Goal: Information Seeking & Learning: Learn about a topic

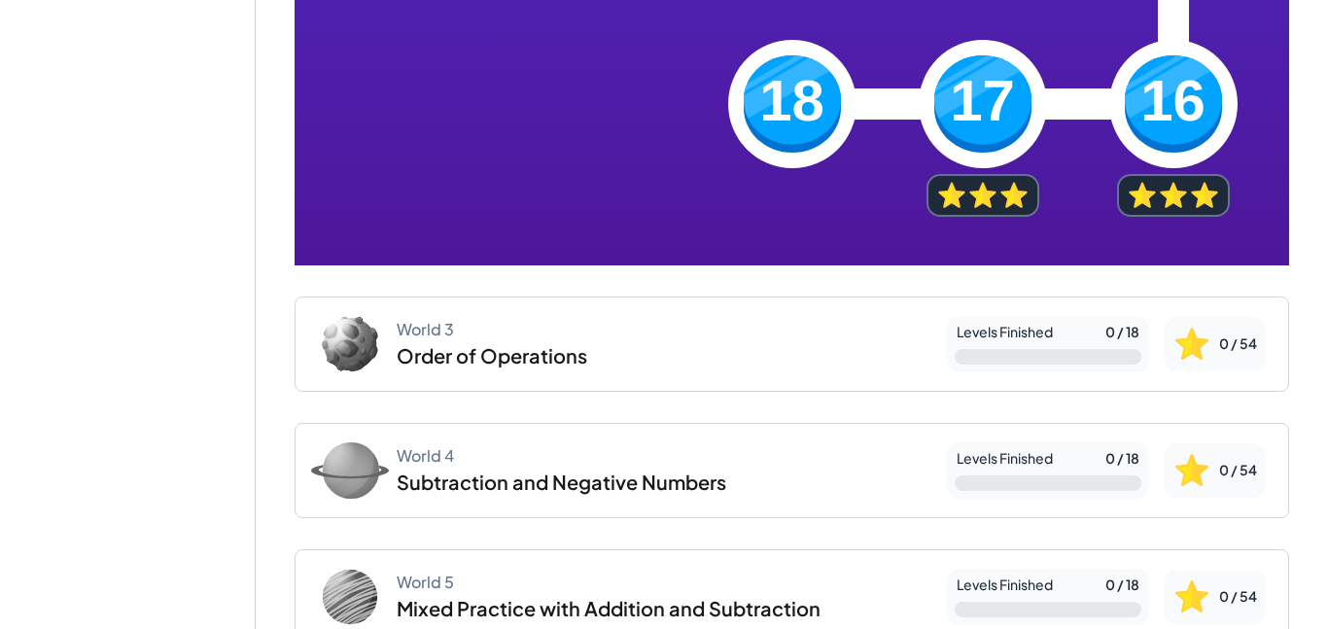
scroll to position [1280, 0]
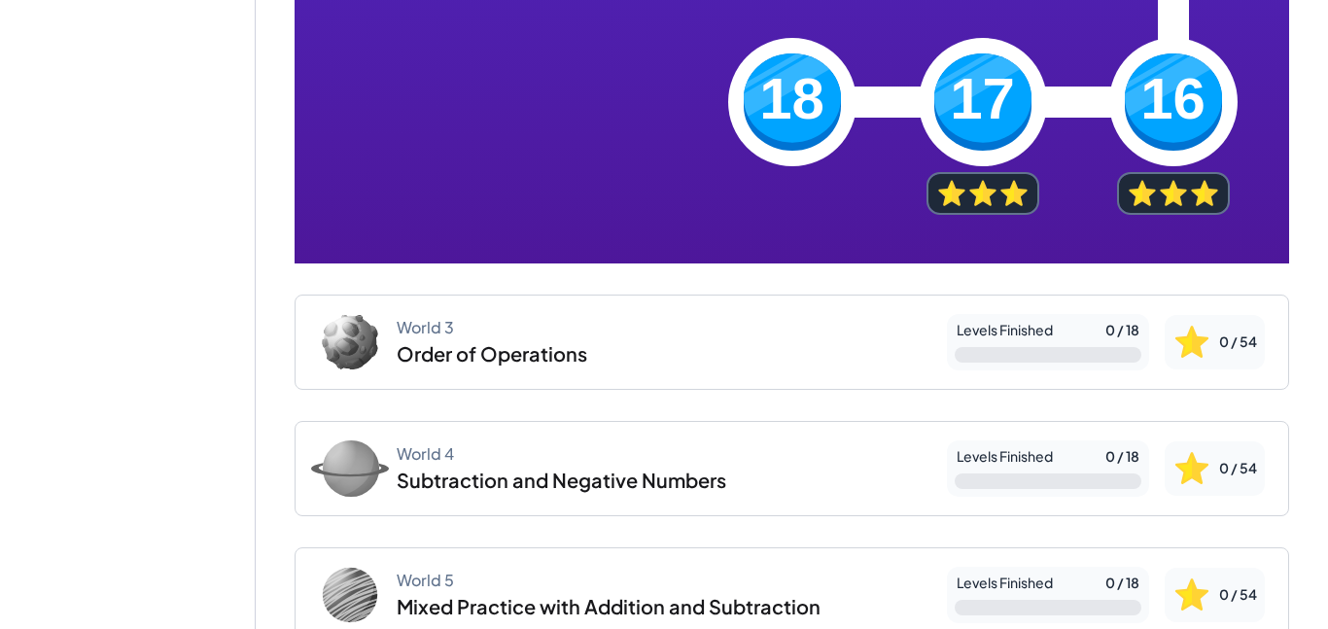
click at [1163, 97] on img at bounding box center [1173, 101] width 97 height 97
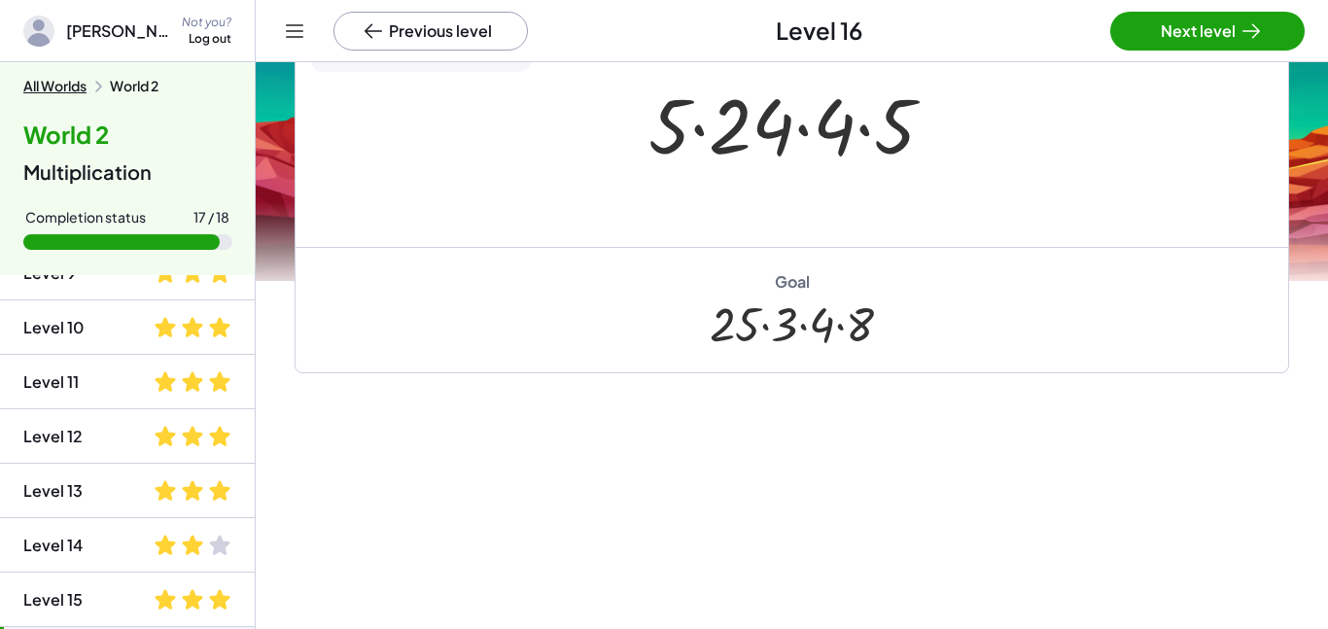
scroll to position [626, 0]
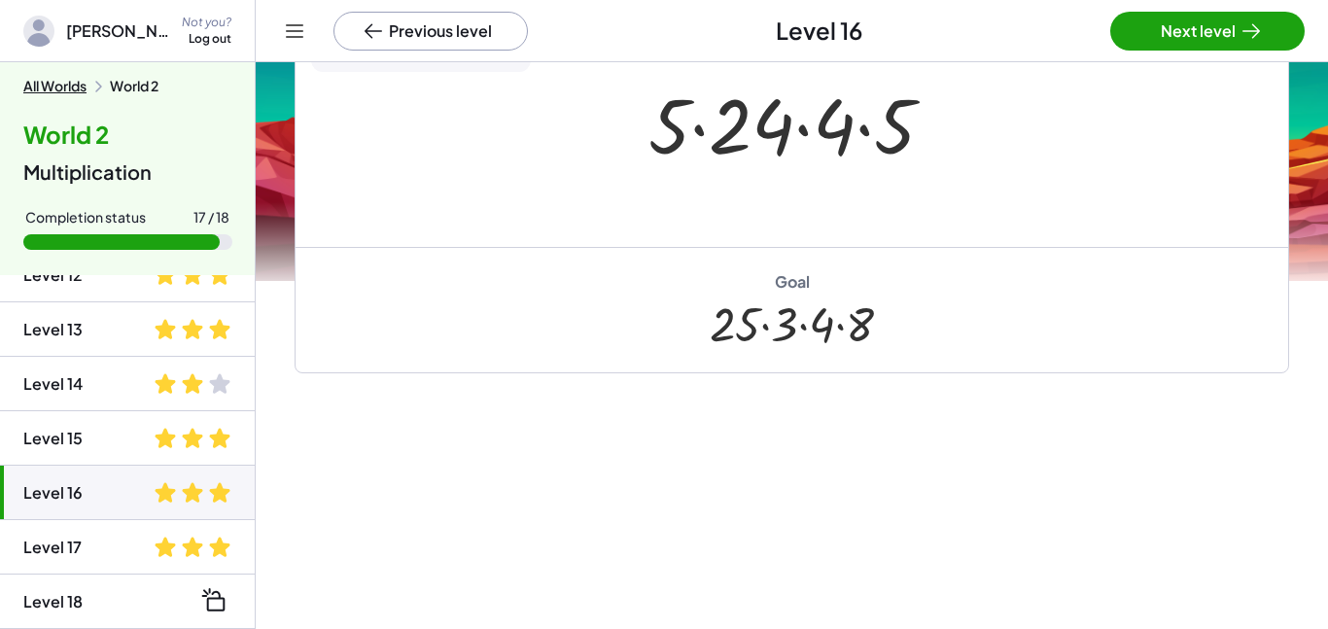
click at [190, 546] on span at bounding box center [192, 547] width 23 height 23
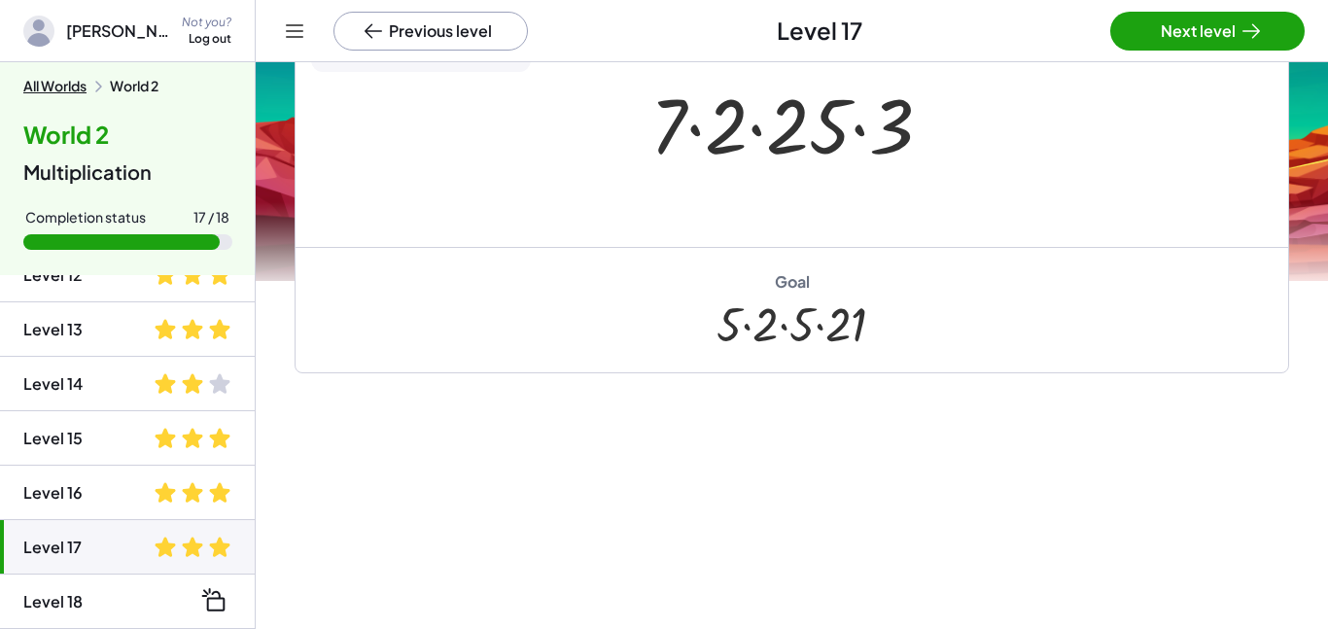
click at [423, 513] on div "Drag a number to commute! Does the order of multiplication matter? Blue lines s…" at bounding box center [792, 233] width 1072 height 814
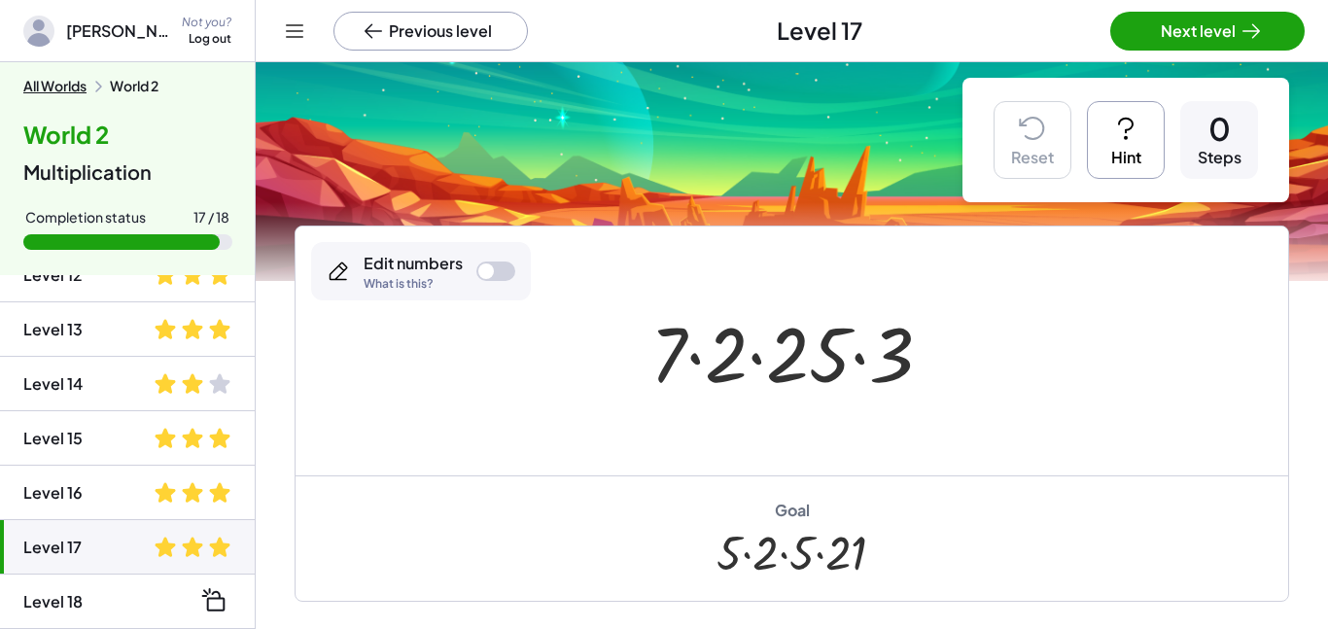
scroll to position [1, 0]
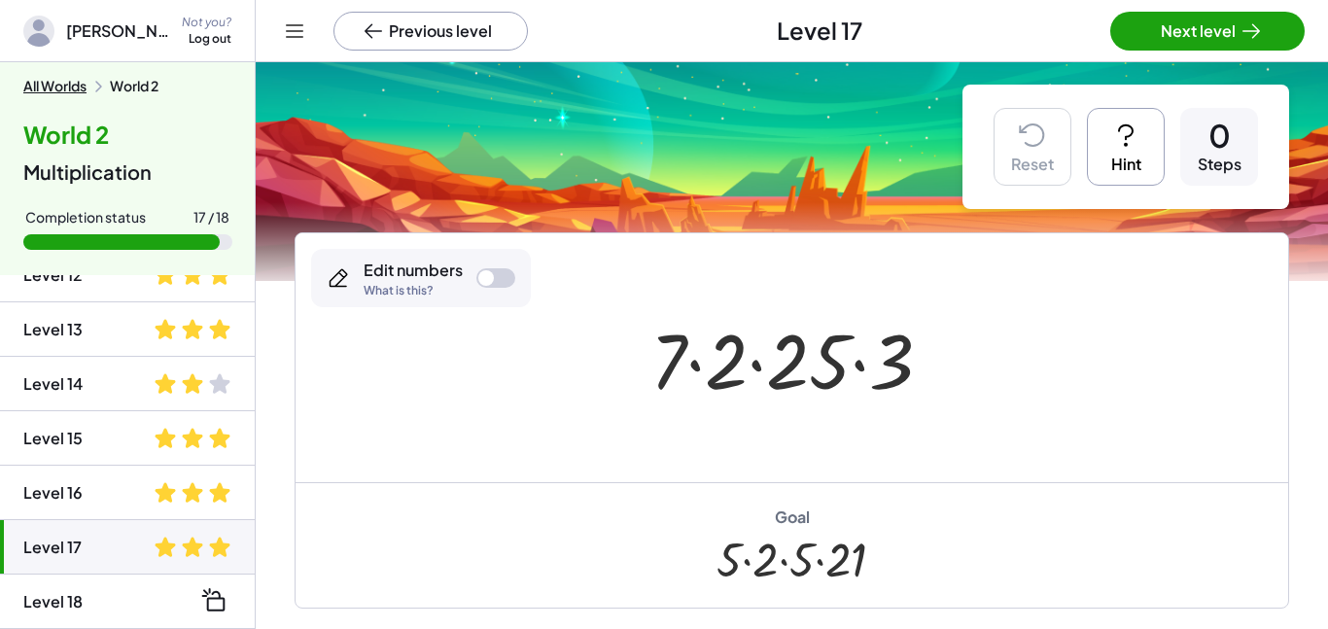
click at [489, 282] on div at bounding box center [486, 278] width 16 height 16
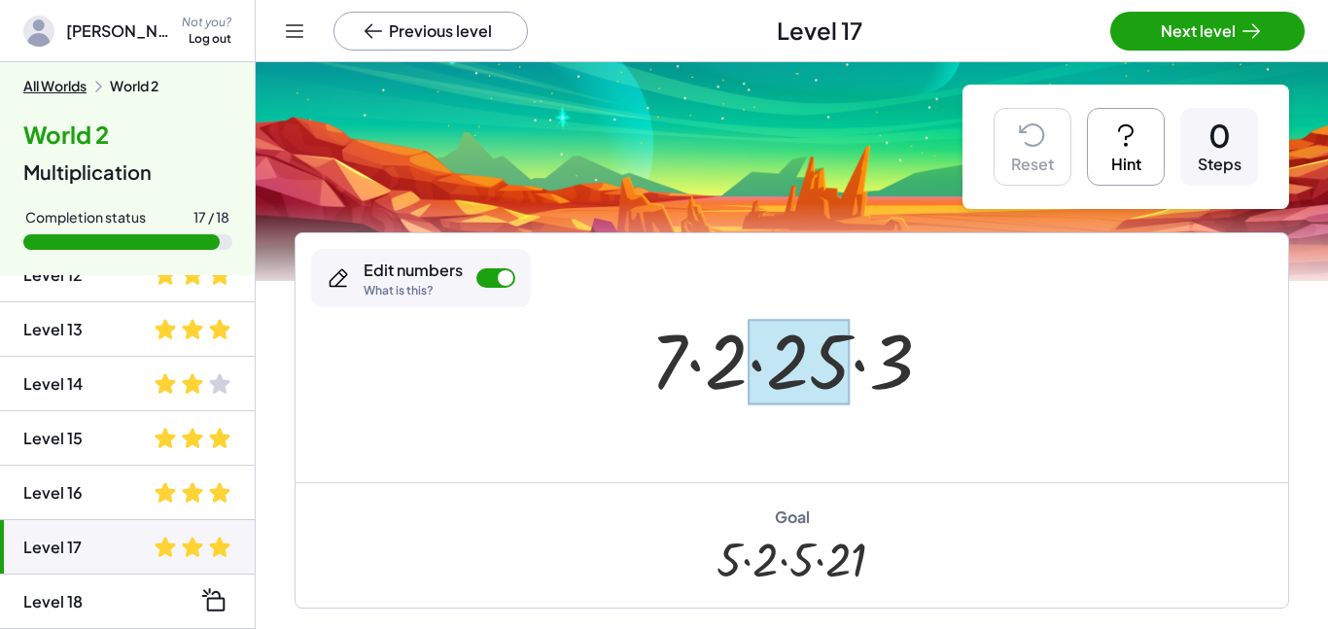
click at [842, 403] on div at bounding box center [799, 362] width 103 height 87
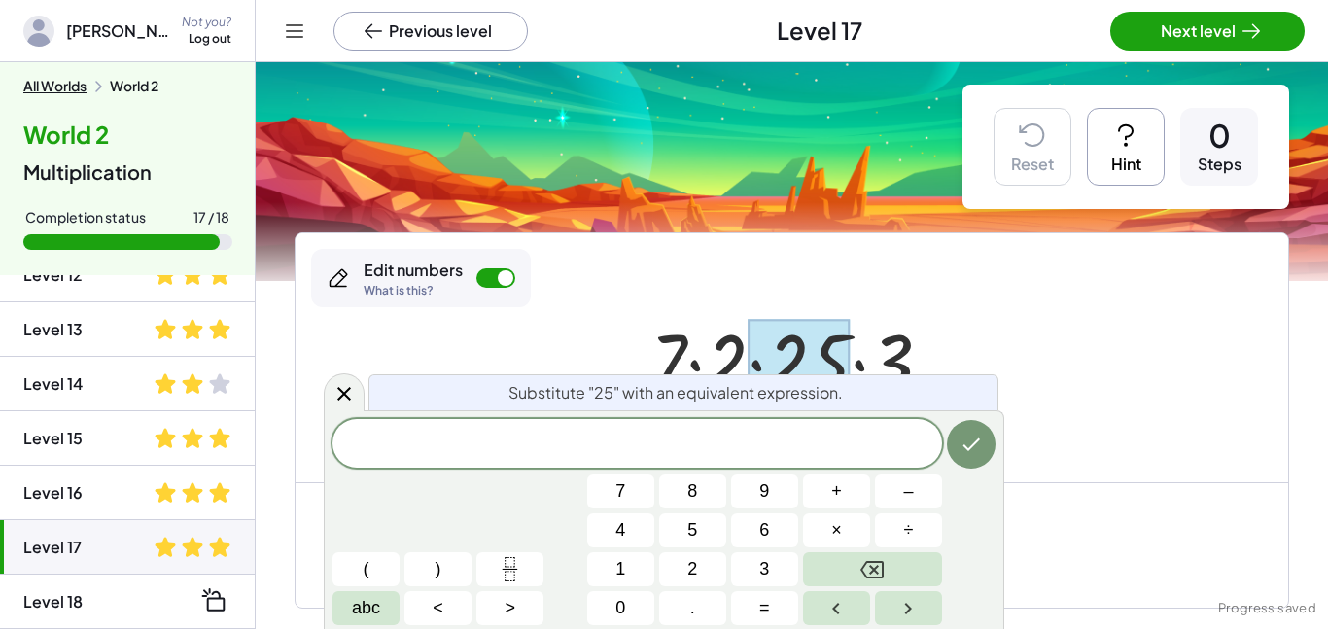
click at [627, 207] on div "Reset Hint 0 Steps · [DATE] · 3 × Edit numbers What is this? Goal · 5 · [DATE]" at bounding box center [792, 334] width 1072 height 547
click at [335, 387] on icon at bounding box center [344, 392] width 23 height 23
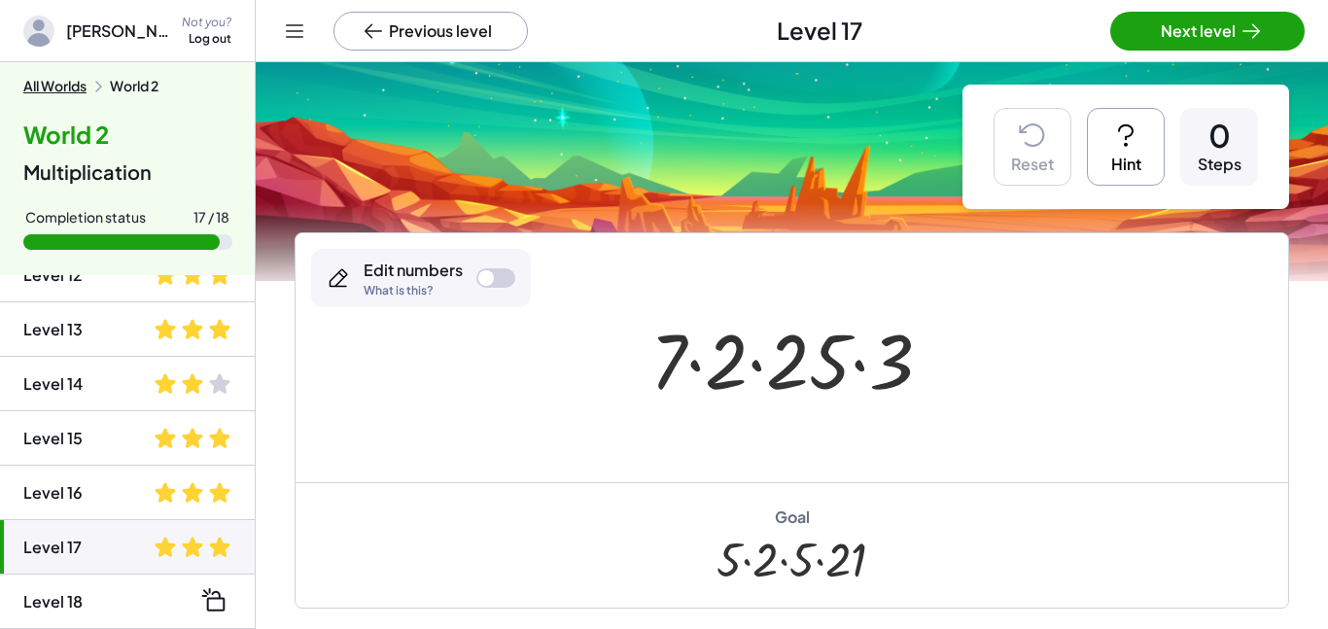
click at [1134, 144] on icon at bounding box center [1125, 135] width 31 height 31
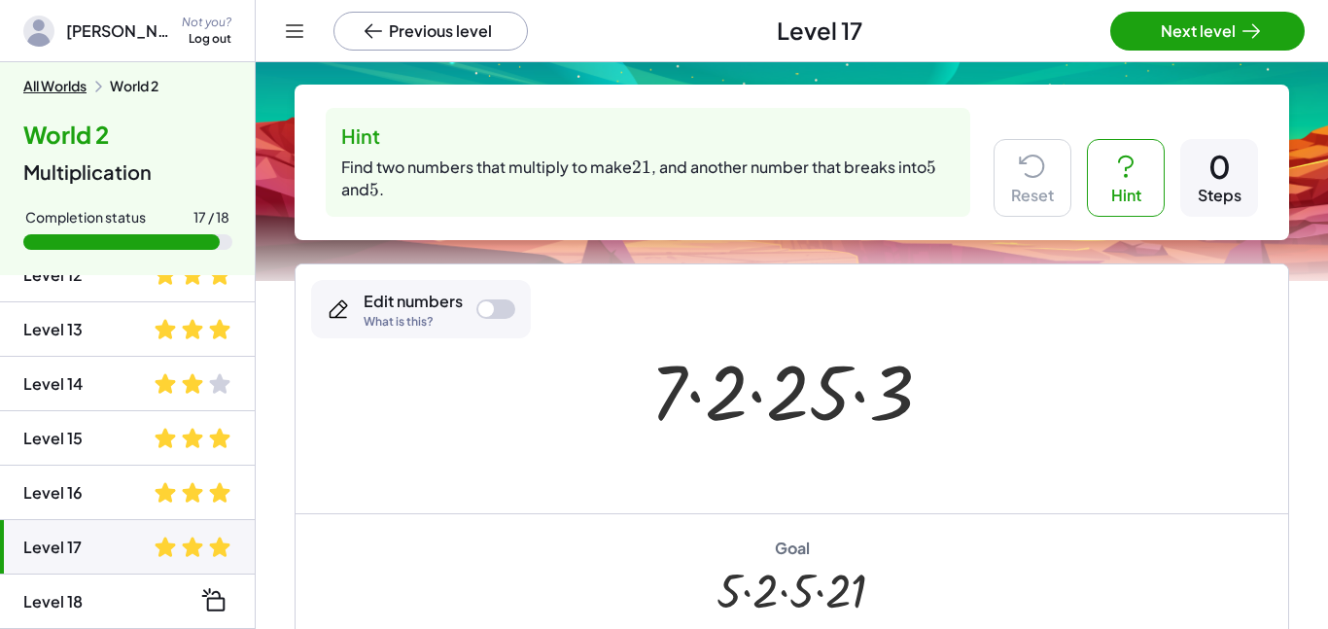
click at [503, 299] on div at bounding box center [495, 308] width 39 height 19
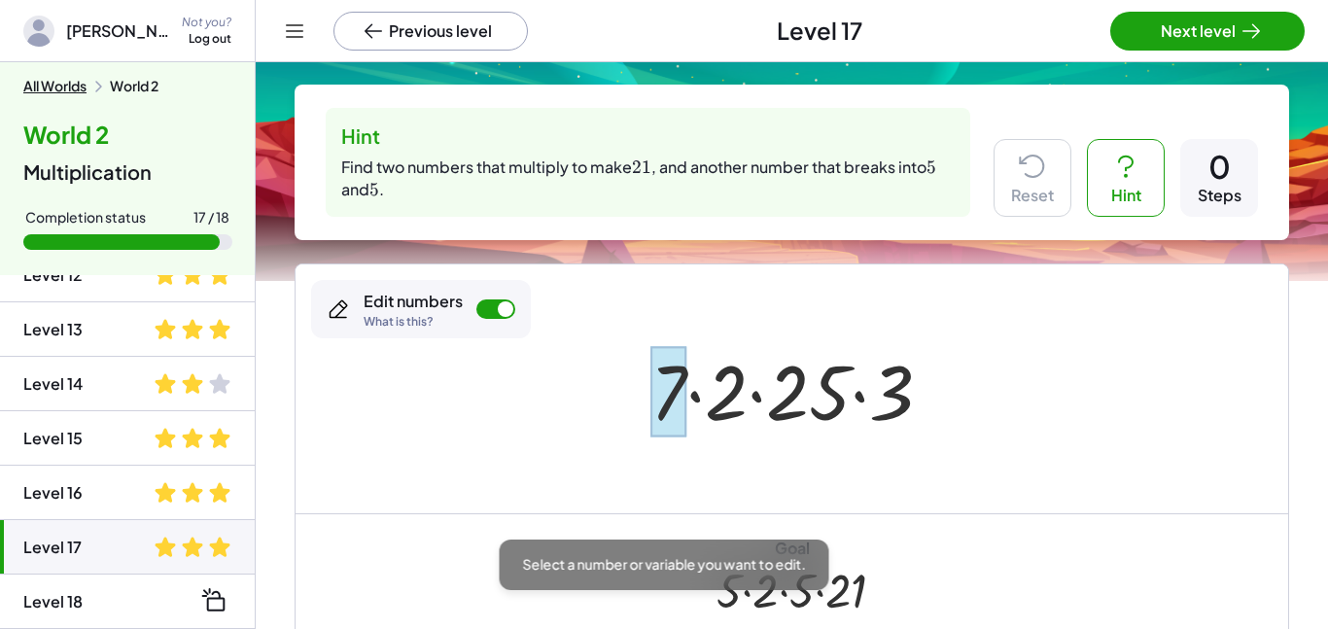
click at [657, 413] on div at bounding box center [668, 391] width 36 height 90
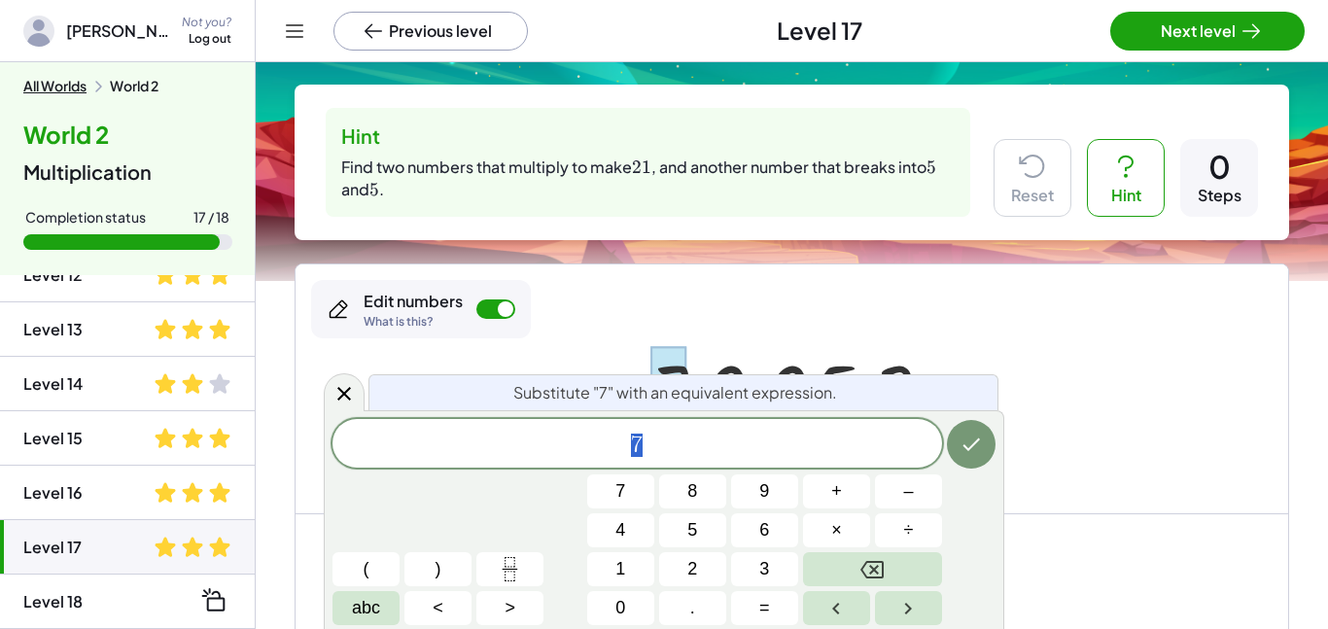
click at [708, 437] on span "7" at bounding box center [638, 445] width 610 height 27
click at [844, 528] on button "×" at bounding box center [836, 530] width 67 height 34
click at [976, 438] on icon "Done" at bounding box center [971, 444] width 23 height 23
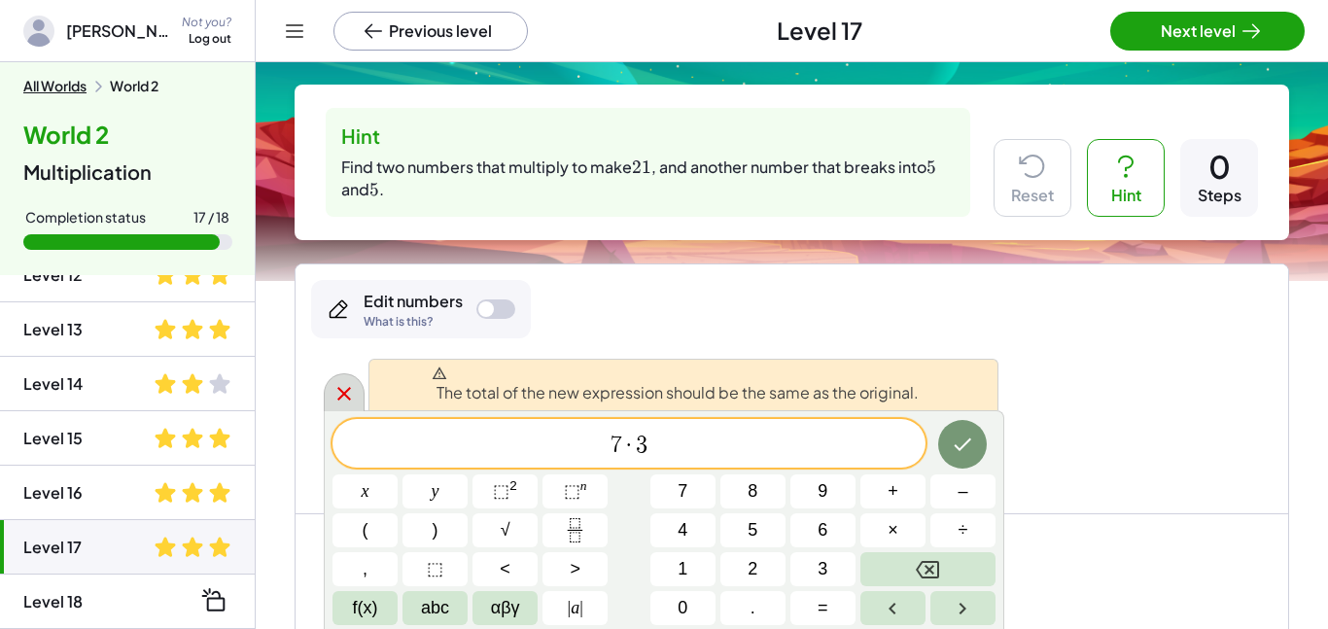
click at [343, 391] on icon at bounding box center [344, 393] width 23 height 23
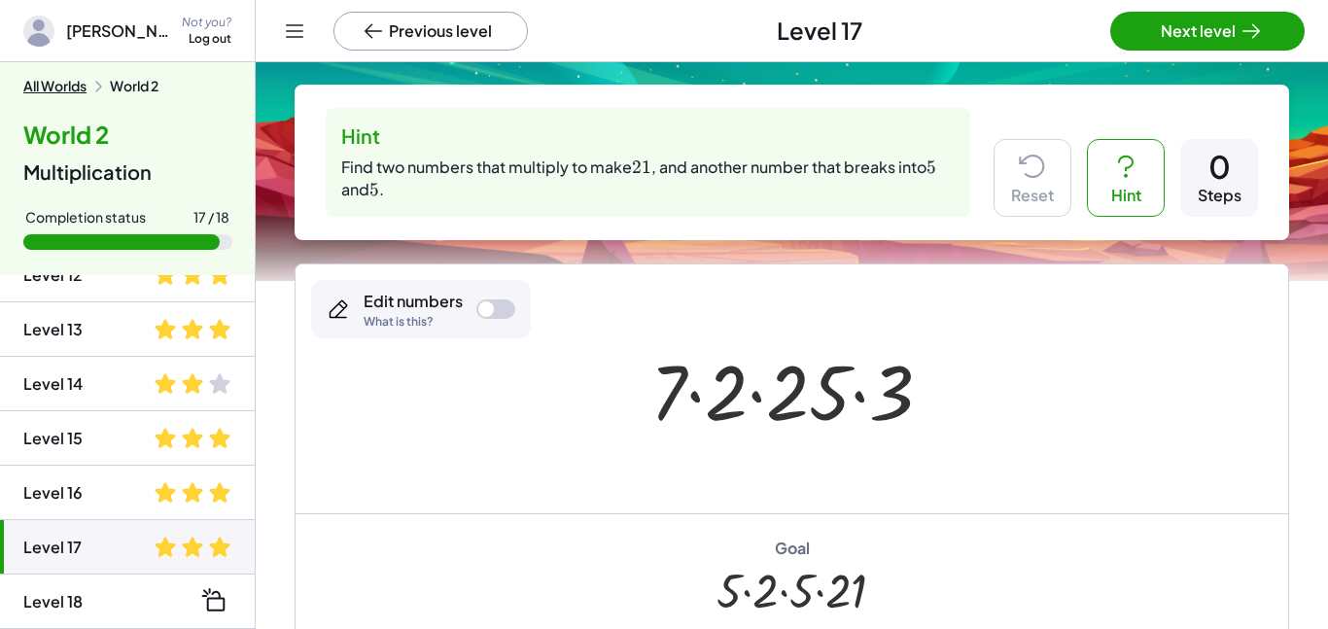
click at [494, 299] on div at bounding box center [495, 308] width 39 height 19
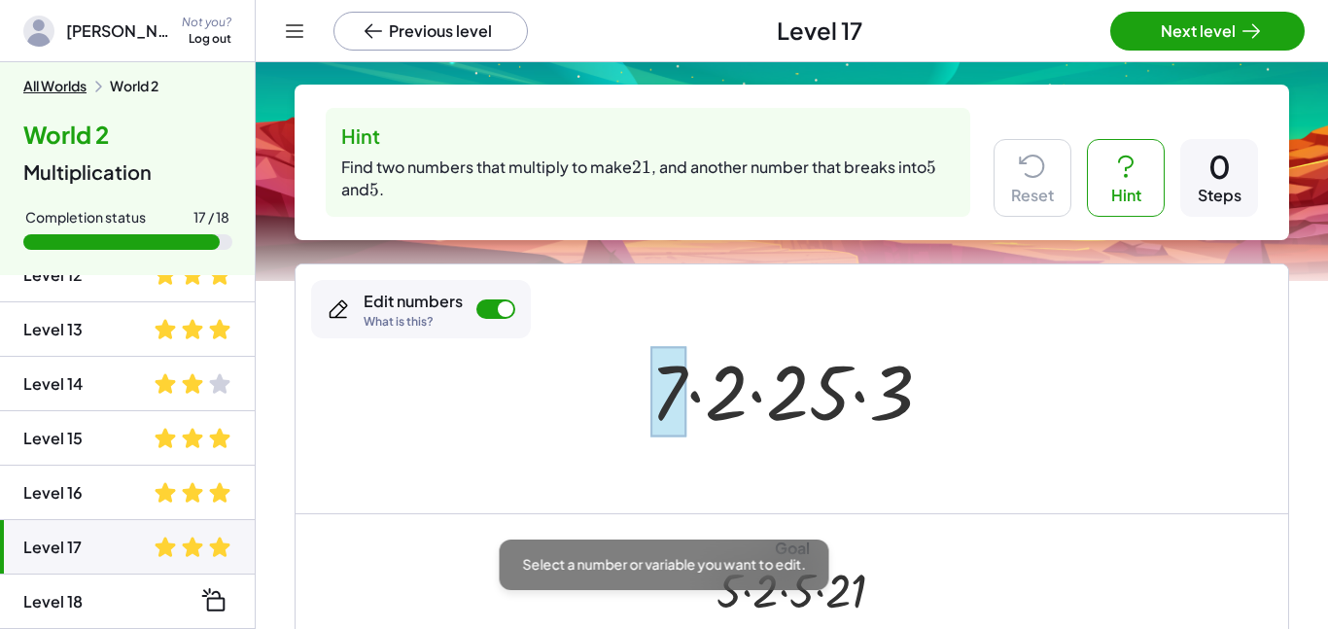
click at [655, 406] on div at bounding box center [668, 391] width 36 height 90
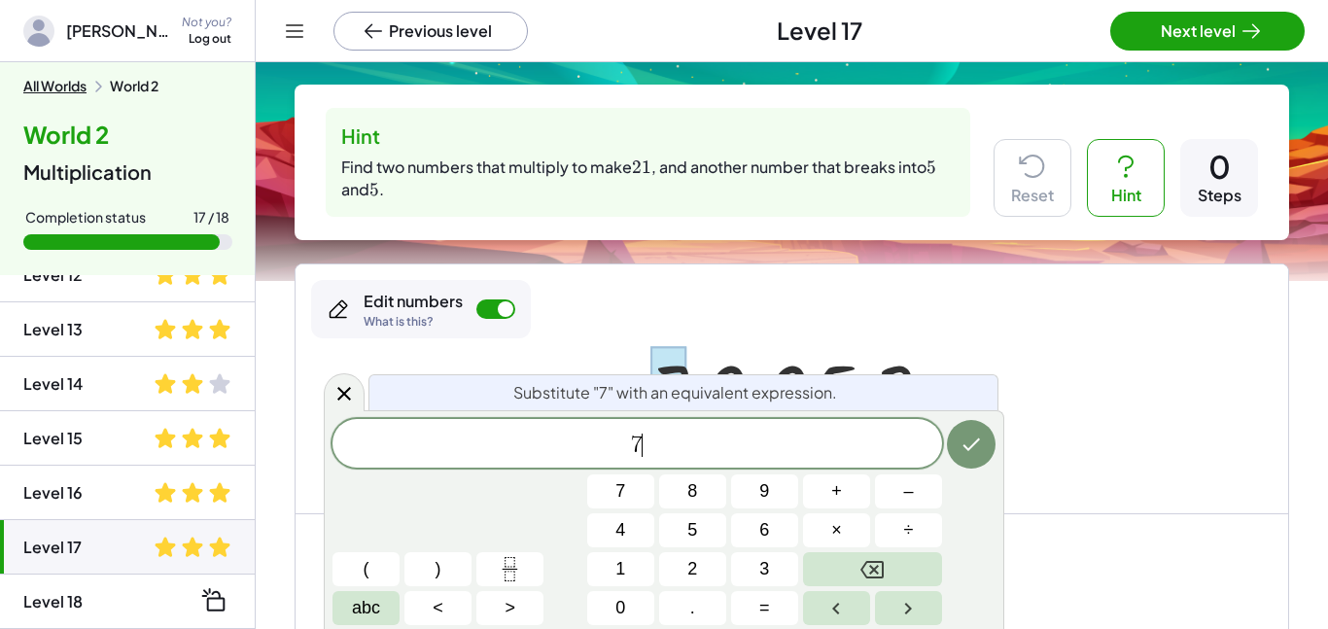
click at [667, 432] on span "7 ​" at bounding box center [638, 445] width 610 height 27
click at [846, 544] on button "×" at bounding box center [836, 530] width 67 height 34
click at [770, 579] on button "3" at bounding box center [764, 569] width 67 height 34
click at [976, 453] on icon "Done" at bounding box center [971, 444] width 23 height 23
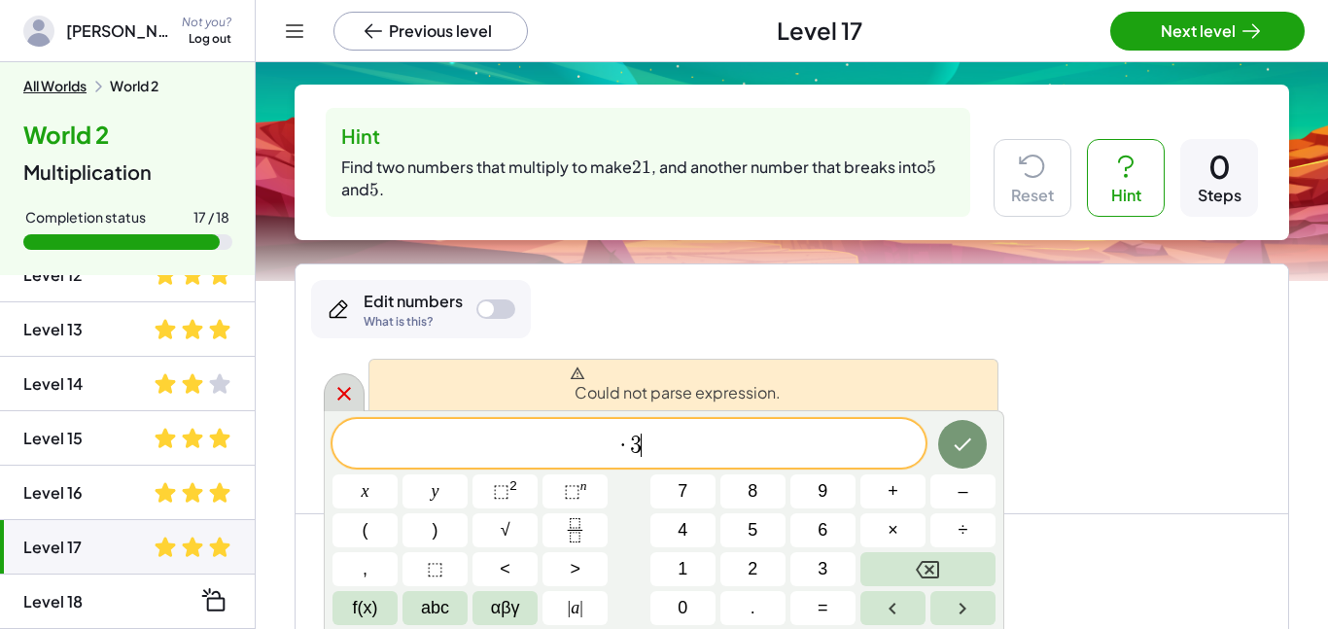
click at [342, 384] on icon at bounding box center [344, 393] width 23 height 23
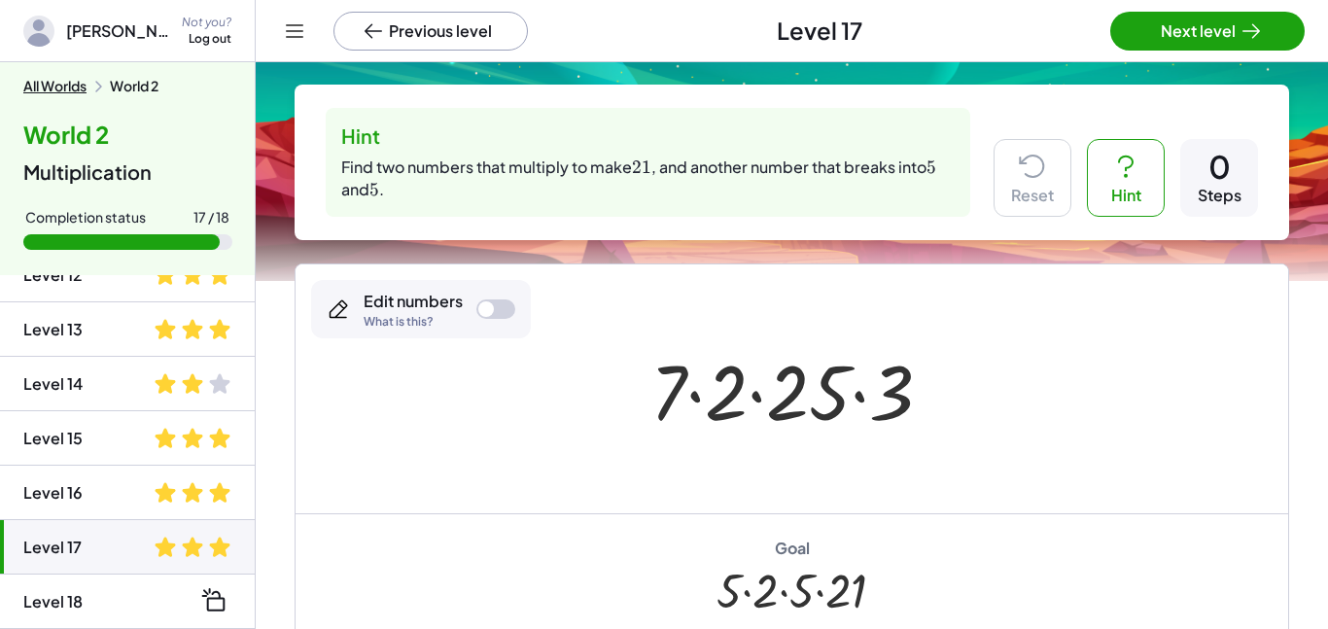
click at [215, 599] on icon at bounding box center [213, 599] width 21 height 21
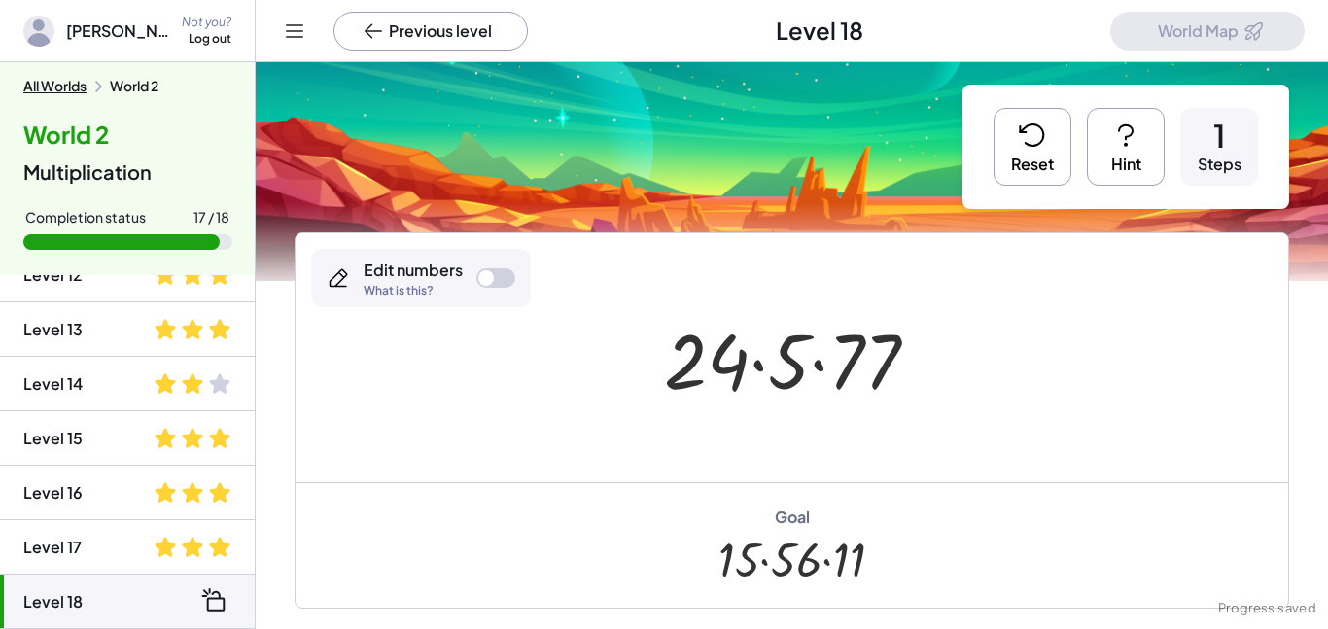
click at [480, 294] on div "Edit numbers What is this?" at bounding box center [421, 278] width 220 height 58
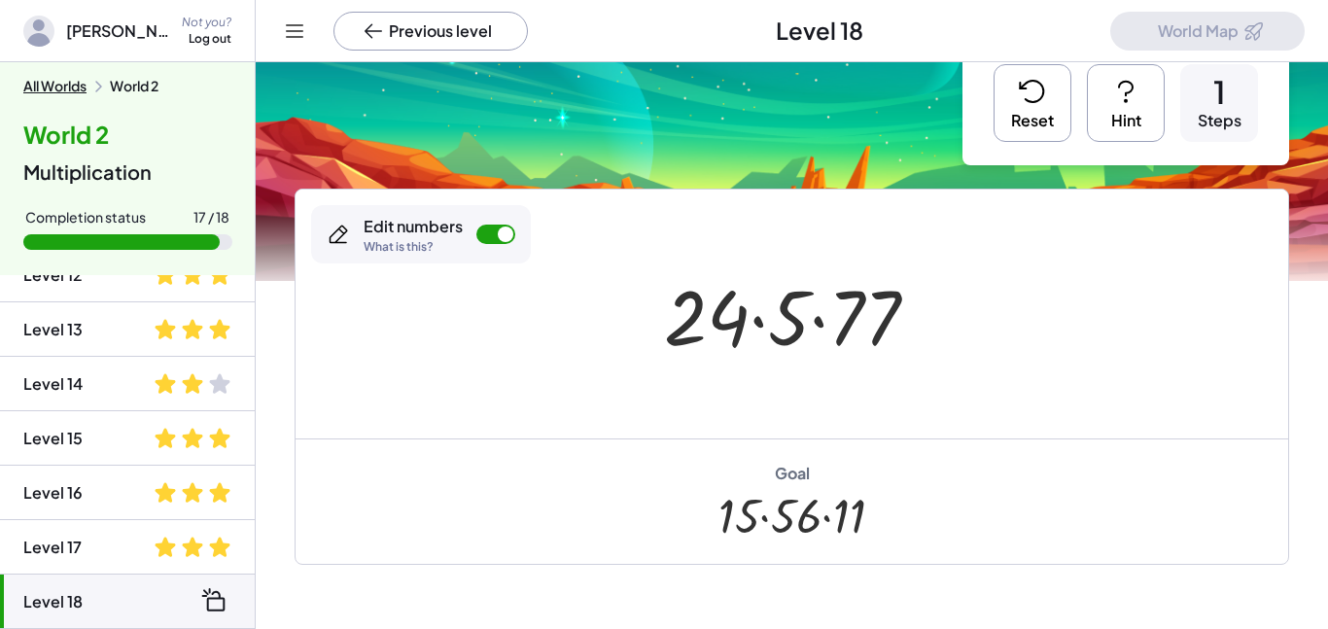
scroll to position [41, 0]
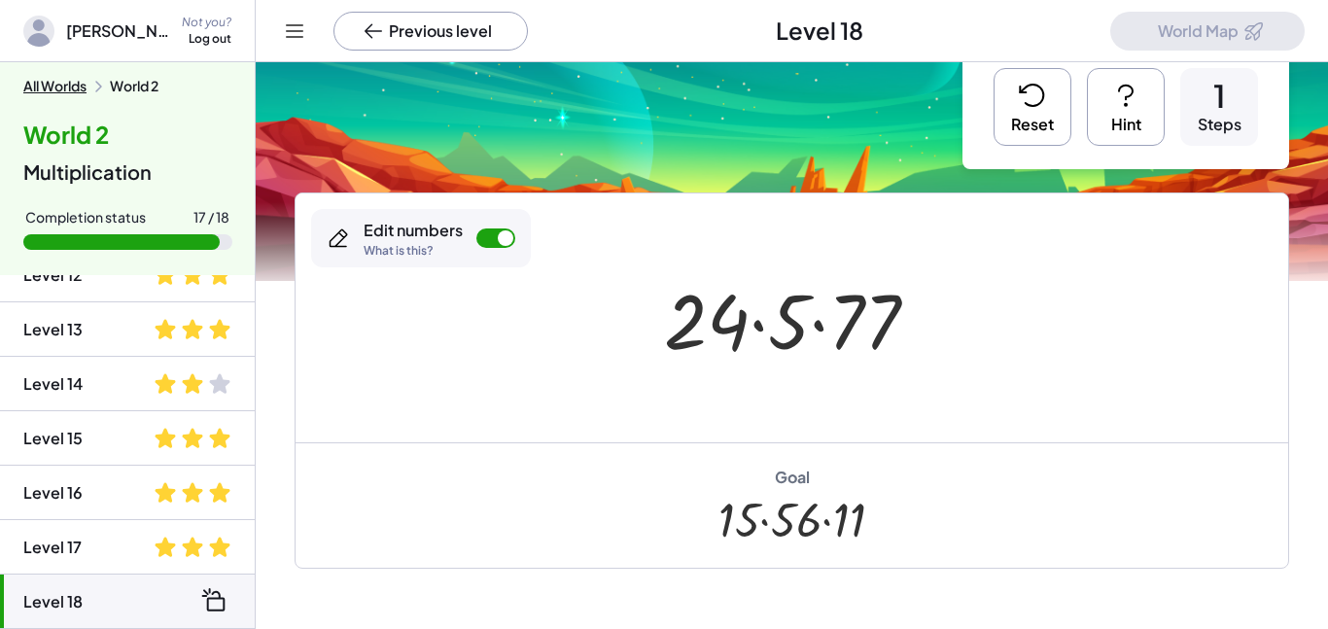
click at [1053, 116] on button "Reset" at bounding box center [1033, 107] width 78 height 78
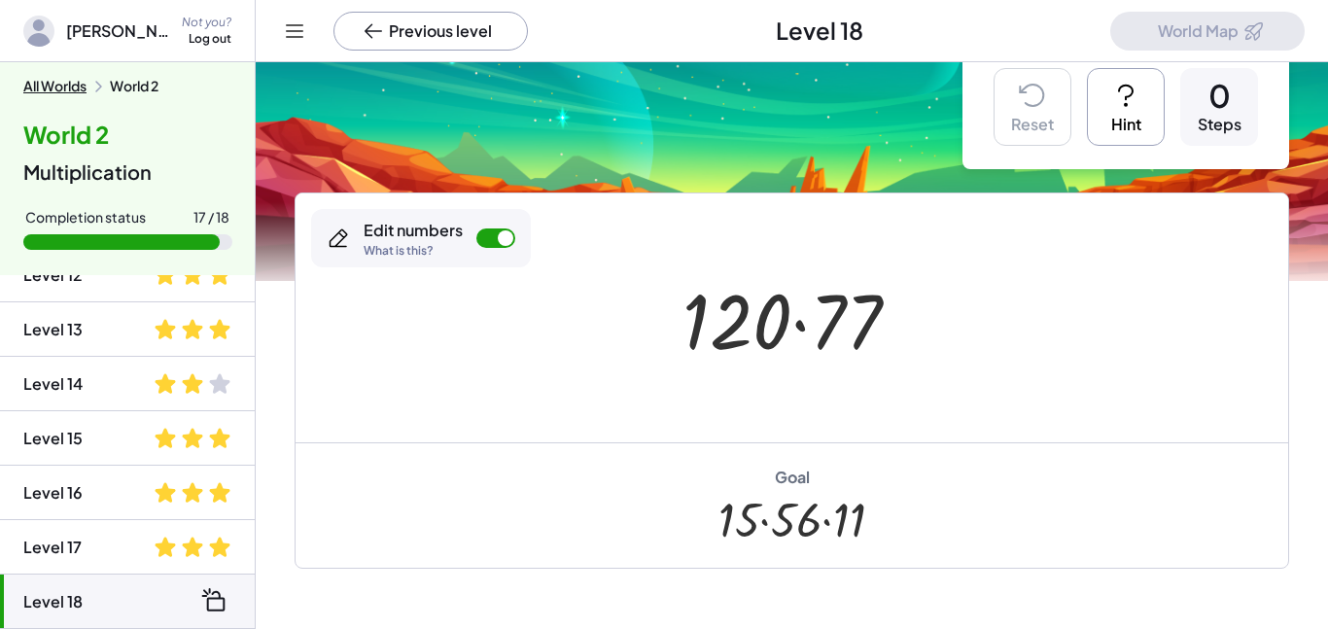
click at [1114, 113] on button "Hint" at bounding box center [1126, 107] width 78 height 78
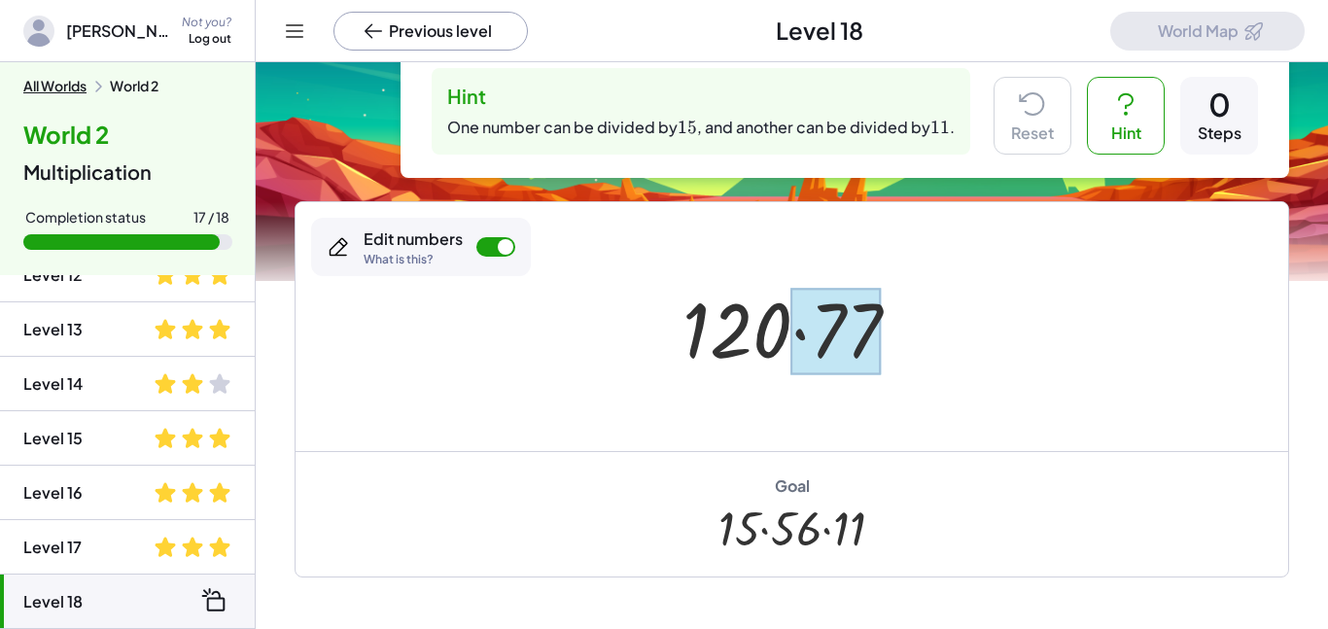
click at [847, 330] on div at bounding box center [836, 331] width 90 height 87
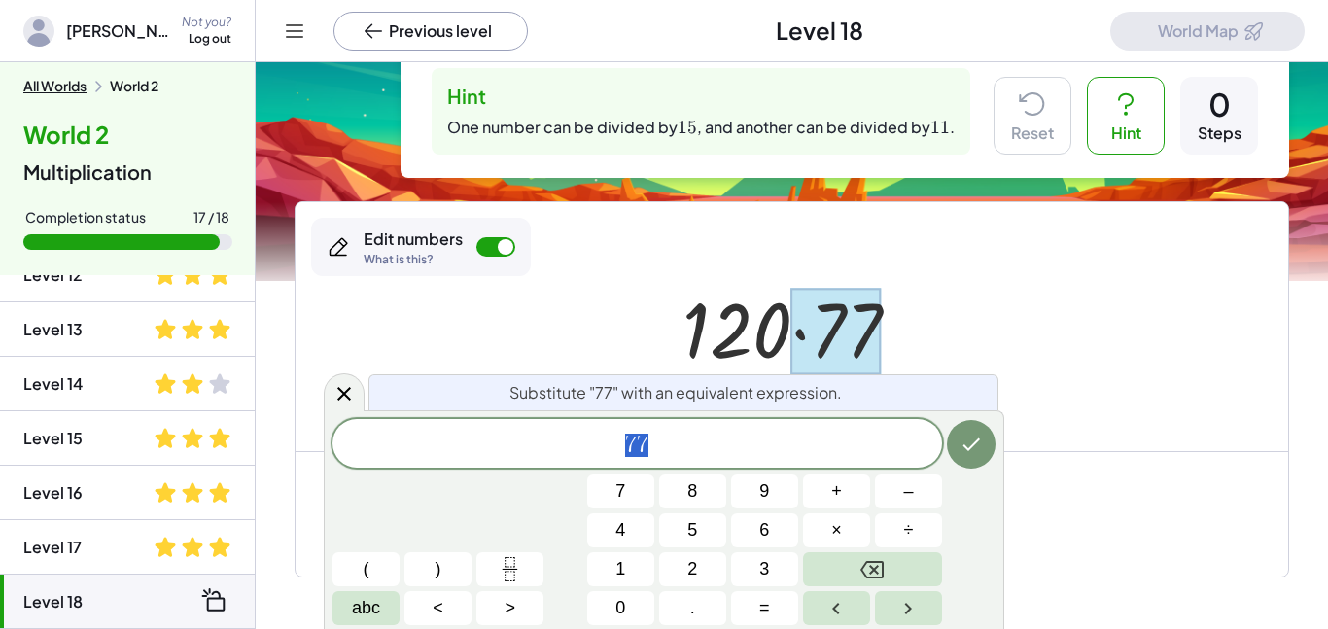
click at [720, 442] on span "7 7" at bounding box center [638, 445] width 610 height 27
click at [904, 533] on span "÷" at bounding box center [909, 530] width 10 height 26
click at [640, 572] on button "1" at bounding box center [620, 569] width 67 height 34
click at [980, 433] on icon "Done" at bounding box center [971, 444] width 23 height 23
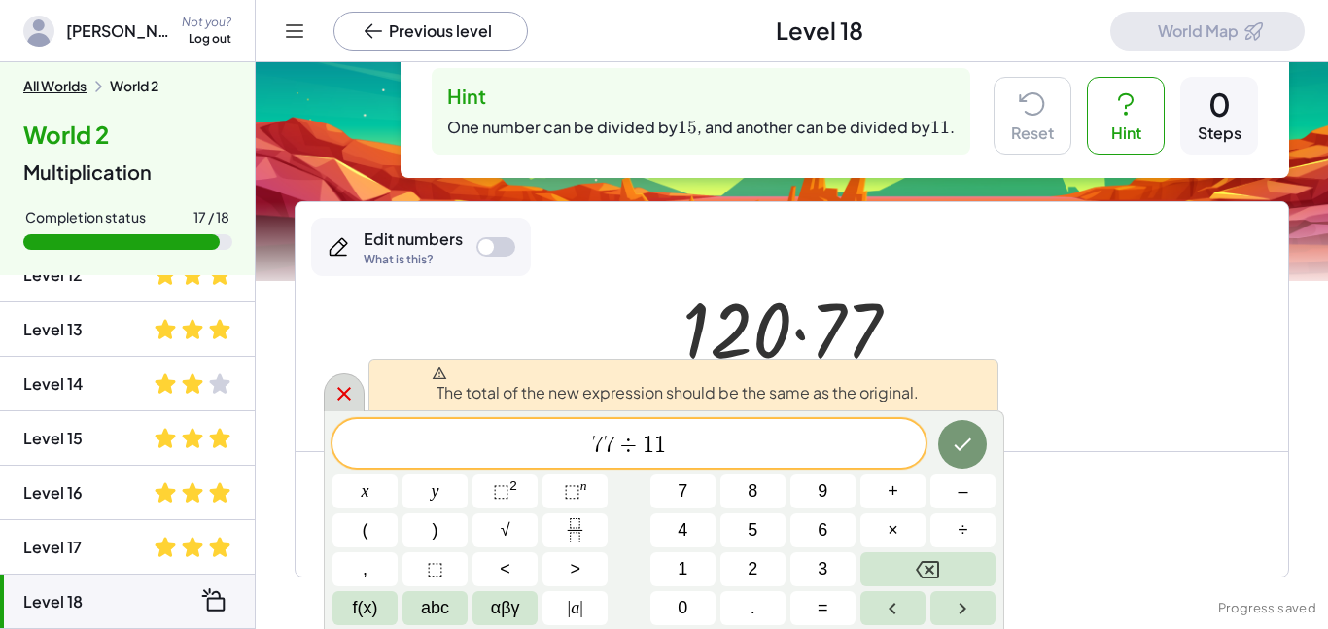
click at [329, 395] on div at bounding box center [344, 392] width 41 height 38
